Goal: Information Seeking & Learning: Find specific fact

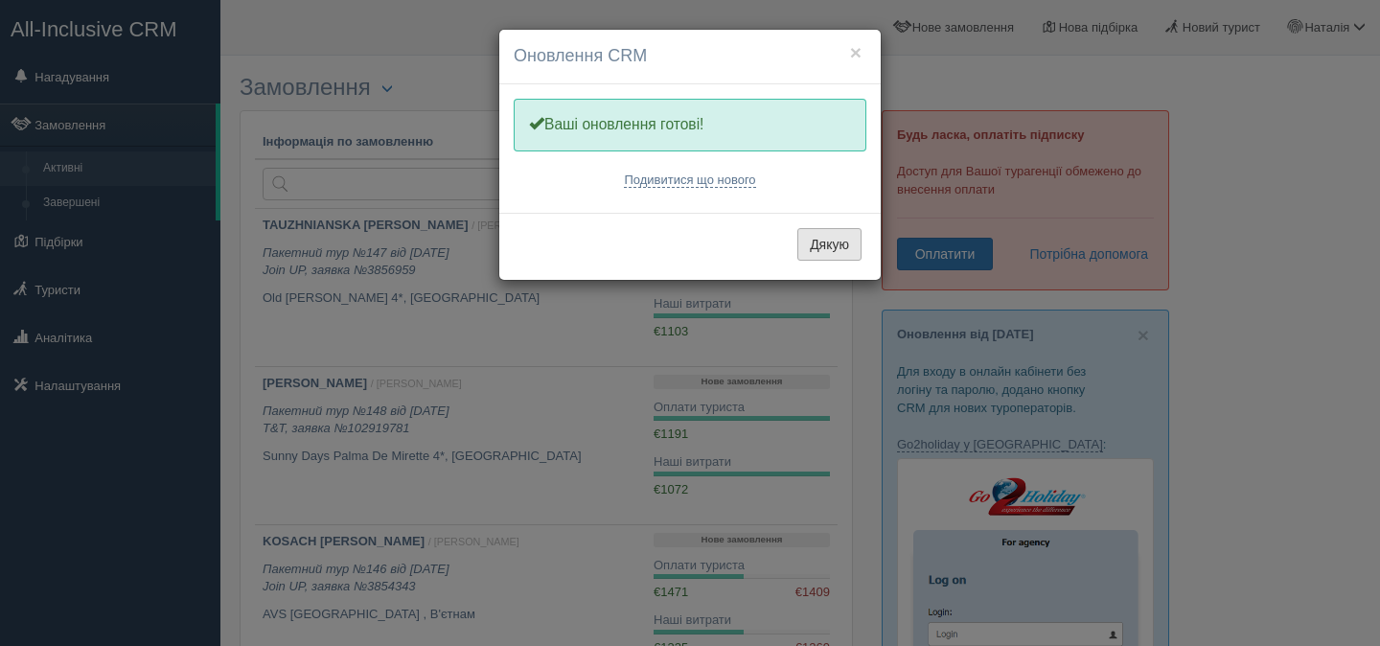
click at [818, 251] on button "Дякую" at bounding box center [829, 244] width 64 height 33
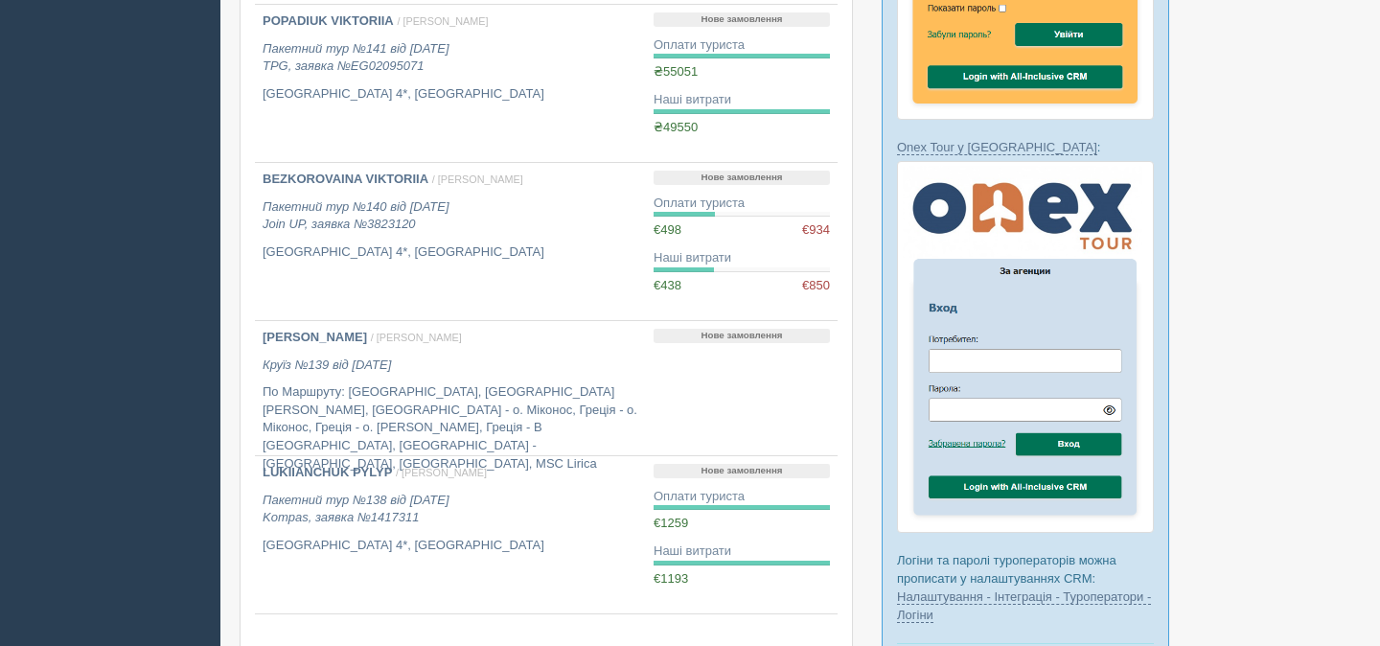
scroll to position [1313, 0]
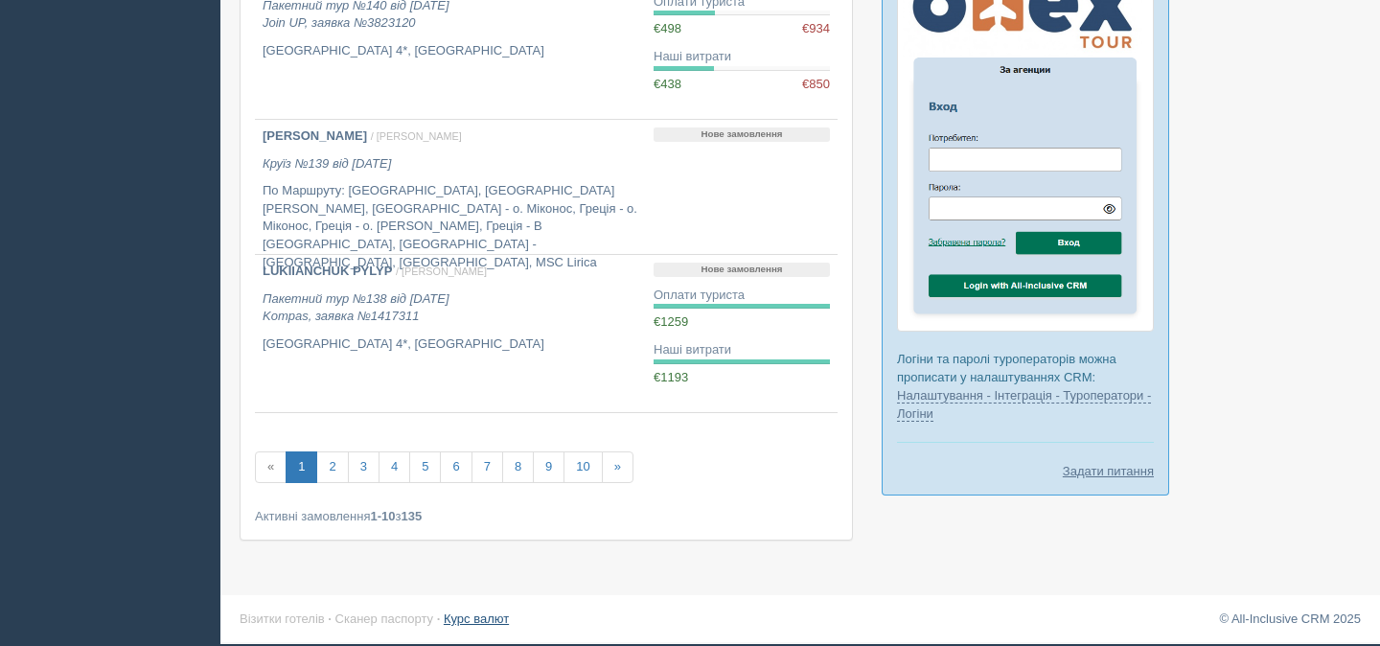
click at [495, 622] on link "Курс валют" at bounding box center [476, 618] width 65 height 14
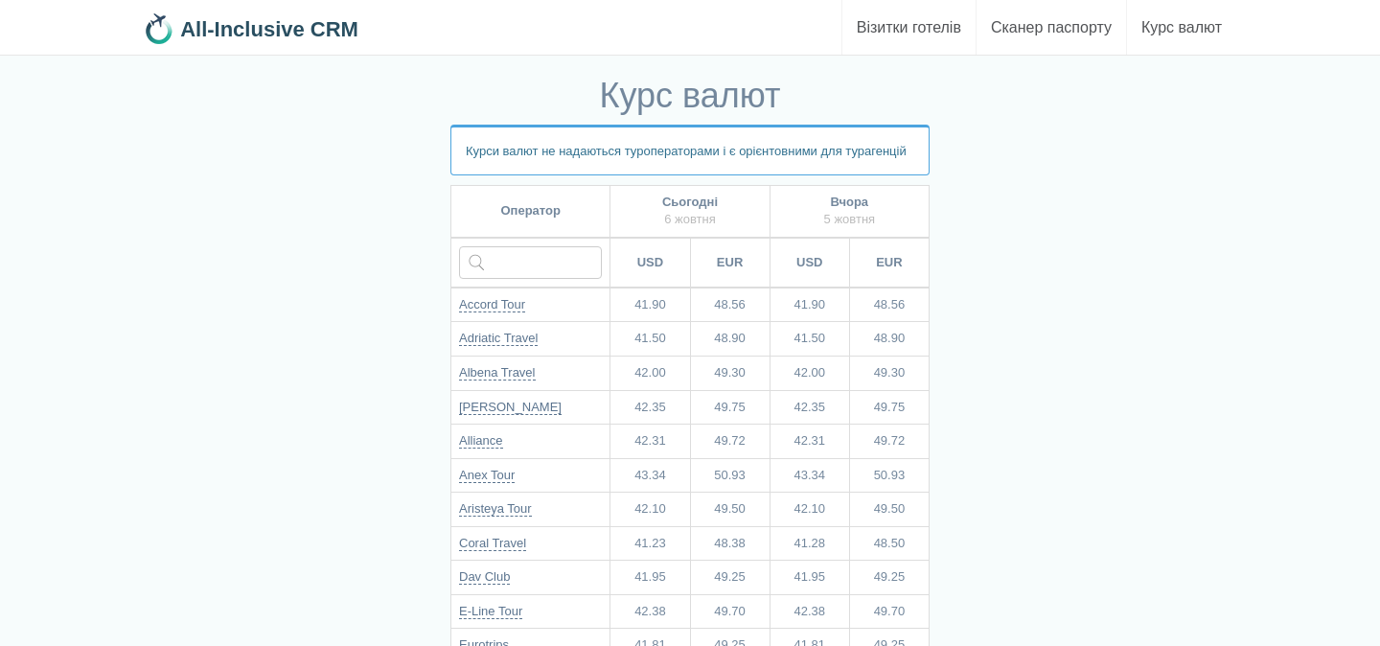
scroll to position [12, 0]
click at [524, 260] on td at bounding box center [530, 260] width 159 height 50
click at [528, 272] on input "text" at bounding box center [530, 259] width 143 height 33
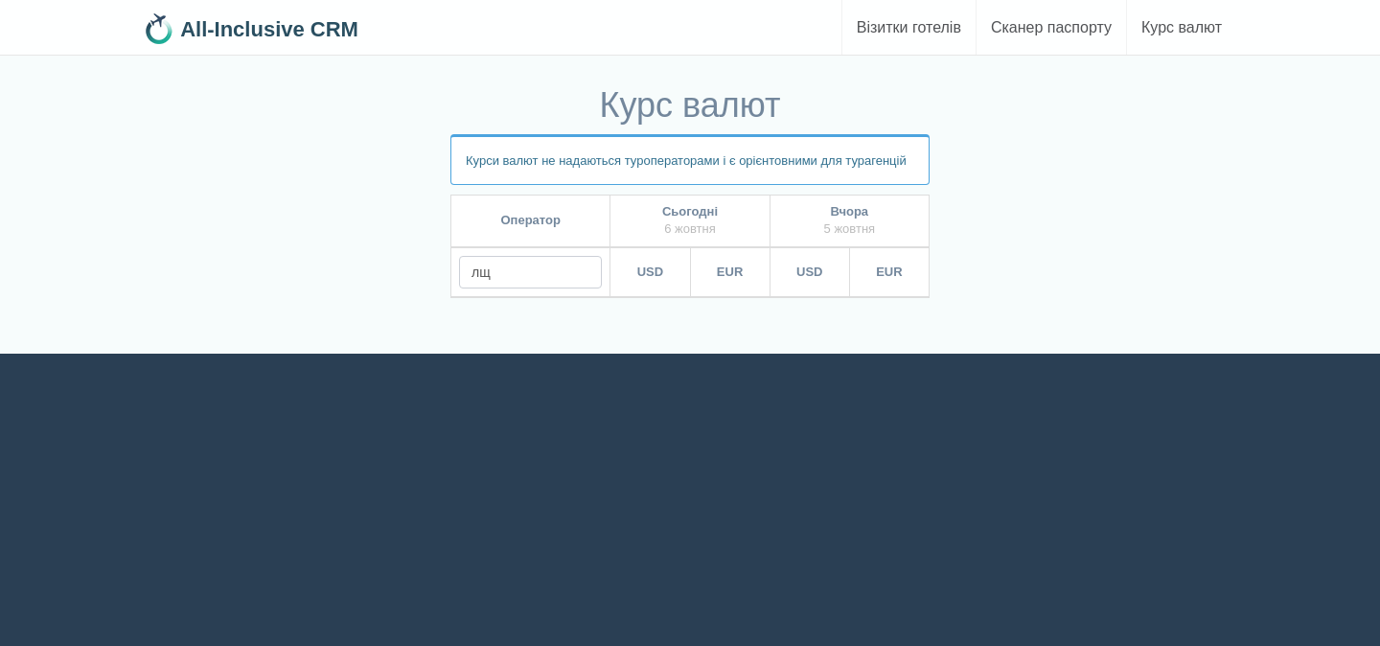
scroll to position [0, 0]
type input "л"
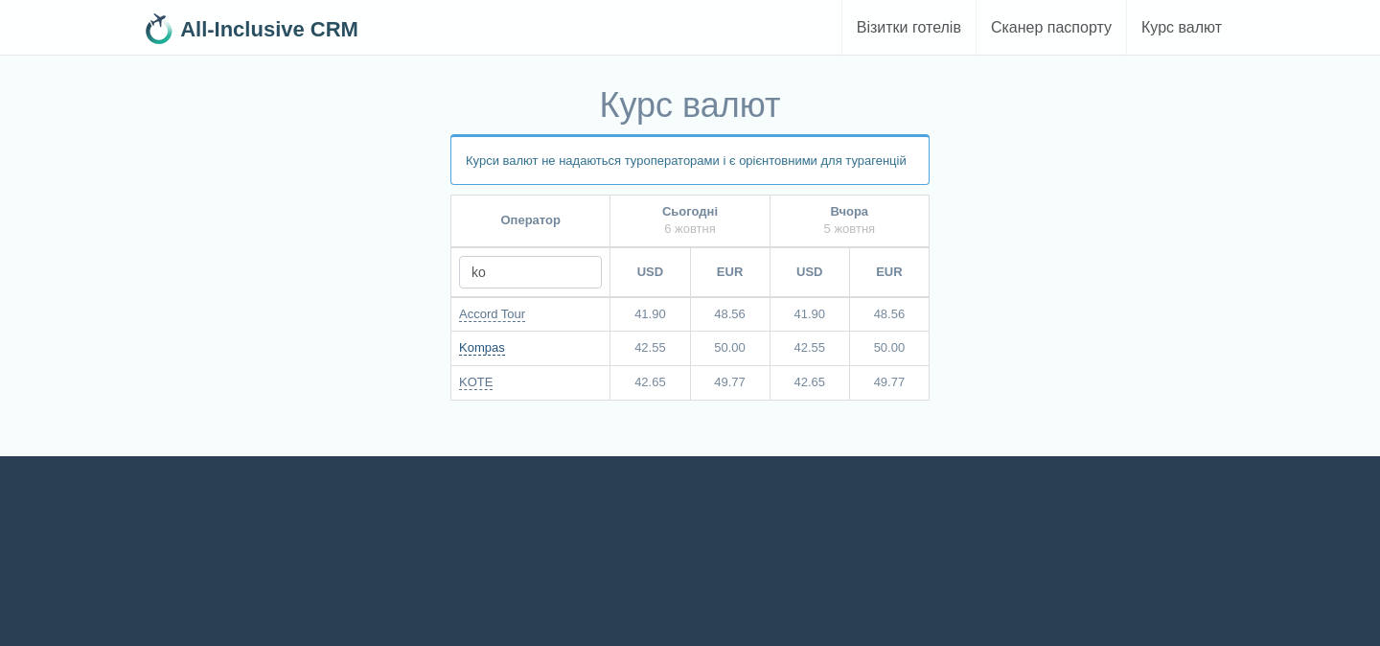
type input "ko"
click at [489, 355] on link "Kompas" at bounding box center [482, 347] width 46 height 15
